Goal: Ask a question

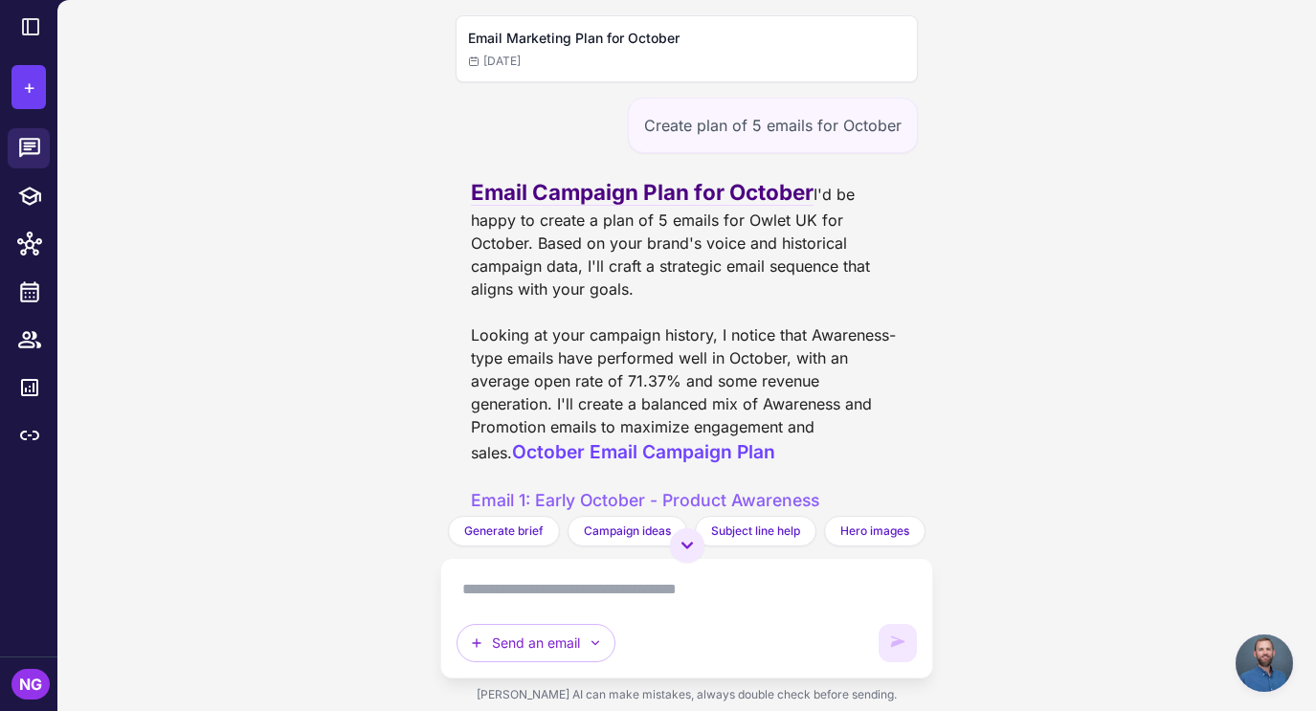
scroll to position [815, 0]
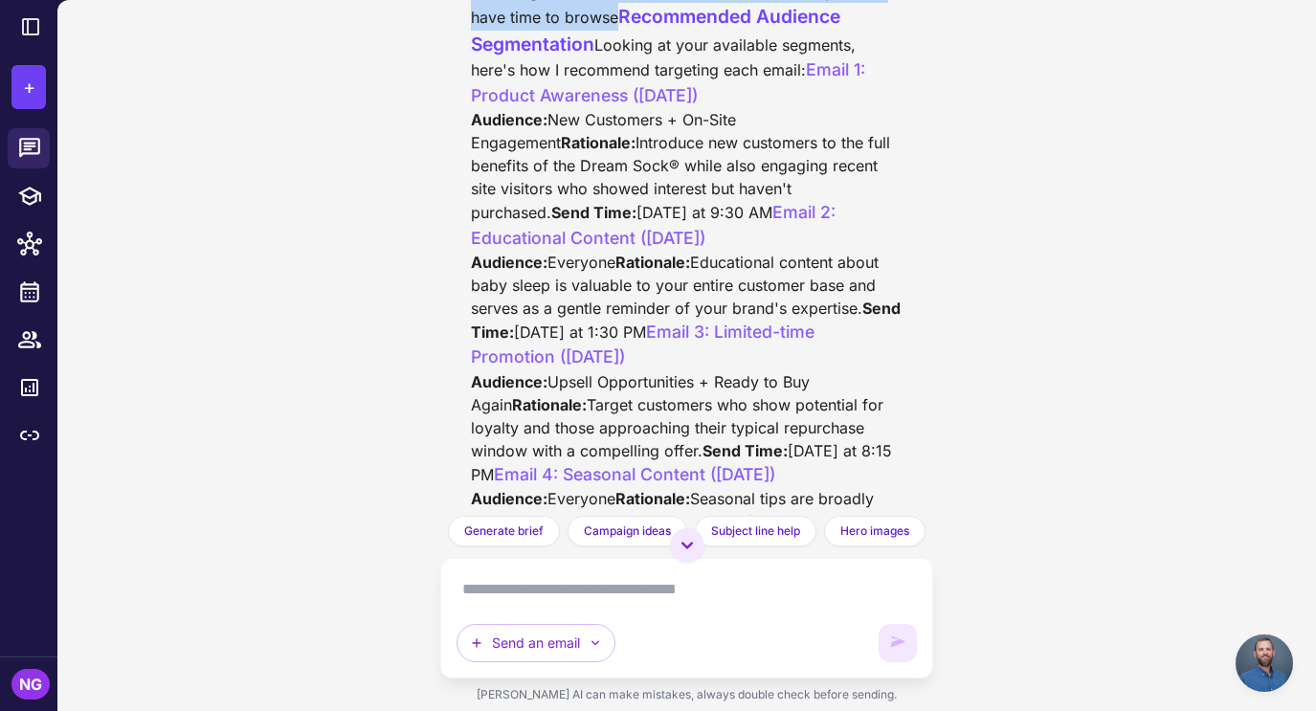
drag, startPoint x: 663, startPoint y: 445, endPoint x: 458, endPoint y: 295, distance: 254.0
click at [458, 295] on div "Optimal Send Time and Audience Analysis for October Email Campaign Based on you…" at bounding box center [686, 312] width 463 height 1618
copy div "Time of Day For your target audience of new and expecting parents: - Morning (9…"
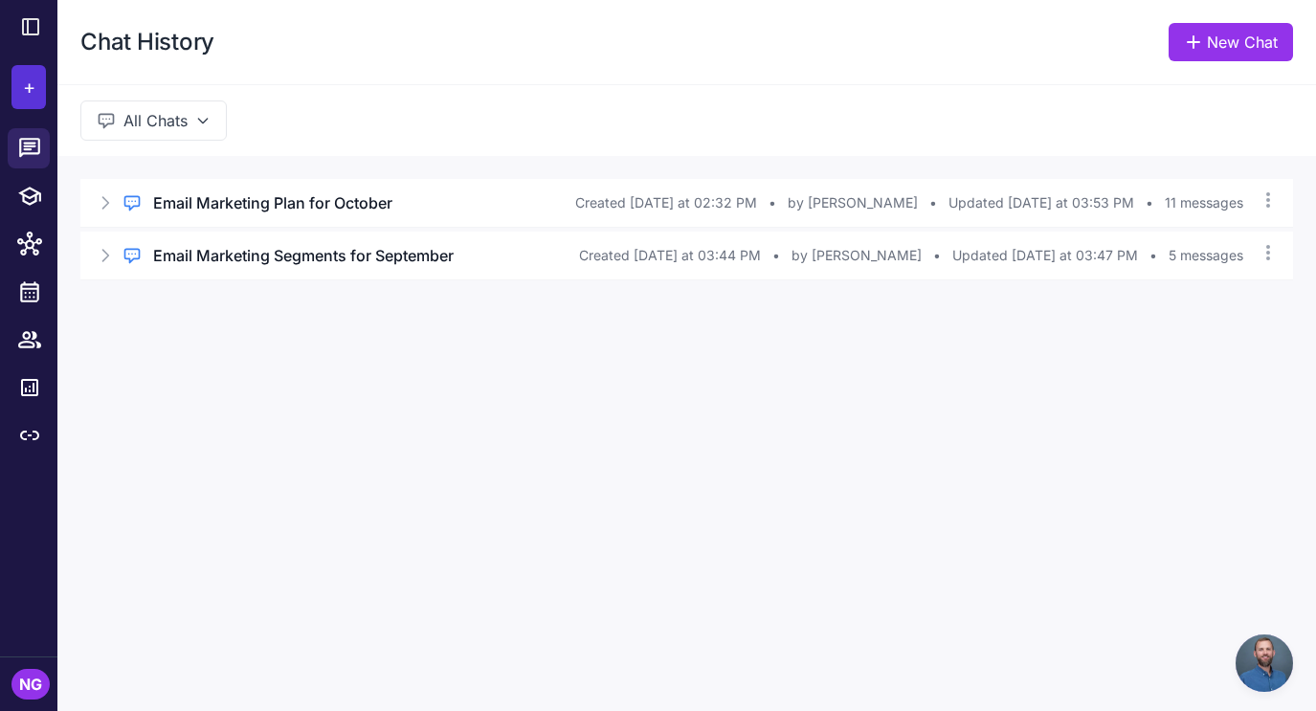
click at [30, 97] on span "+" at bounding box center [29, 87] width 12 height 29
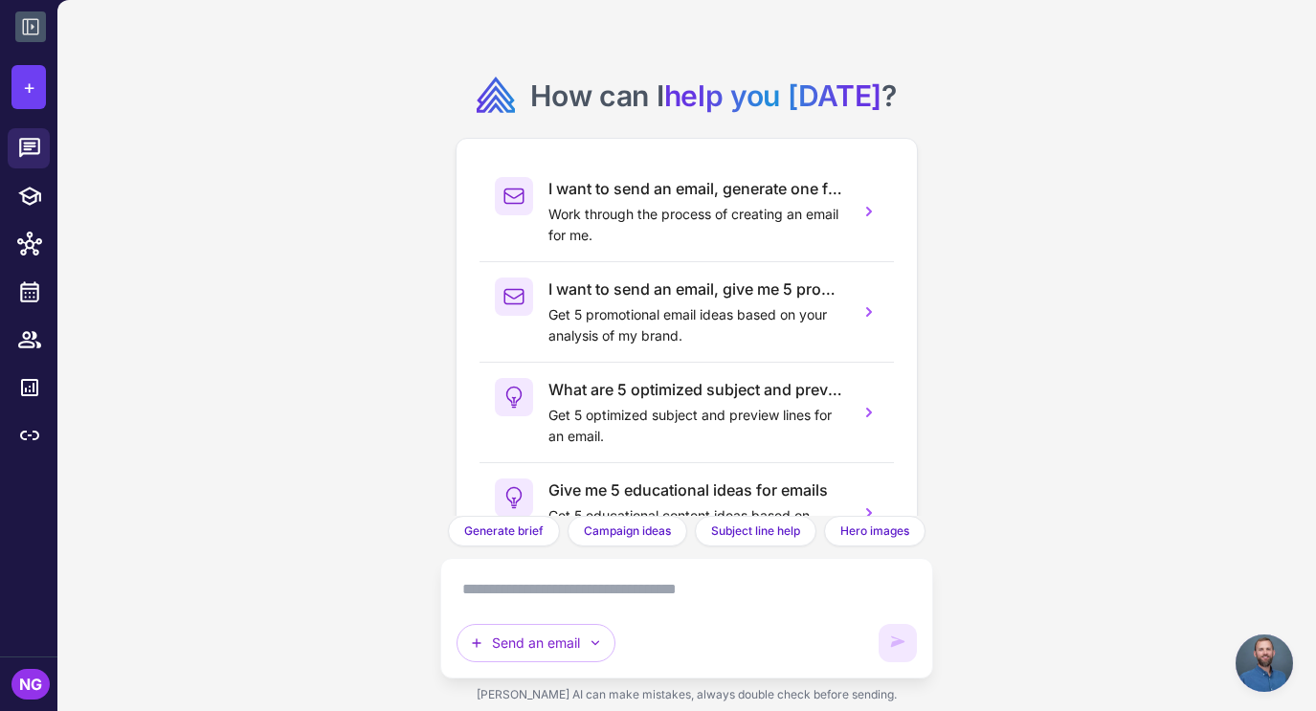
click at [29, 26] on icon at bounding box center [30, 26] width 23 height 23
